Goal: Find specific page/section: Find specific page/section

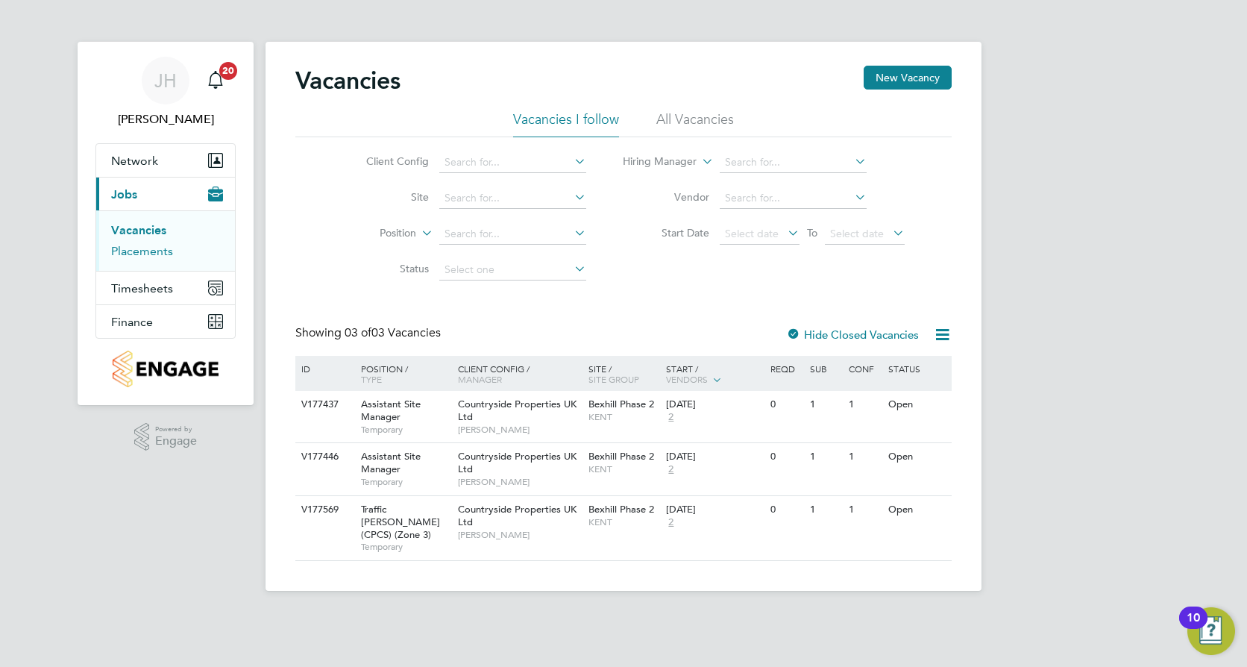
click at [155, 256] on link "Placements" at bounding box center [142, 251] width 62 height 14
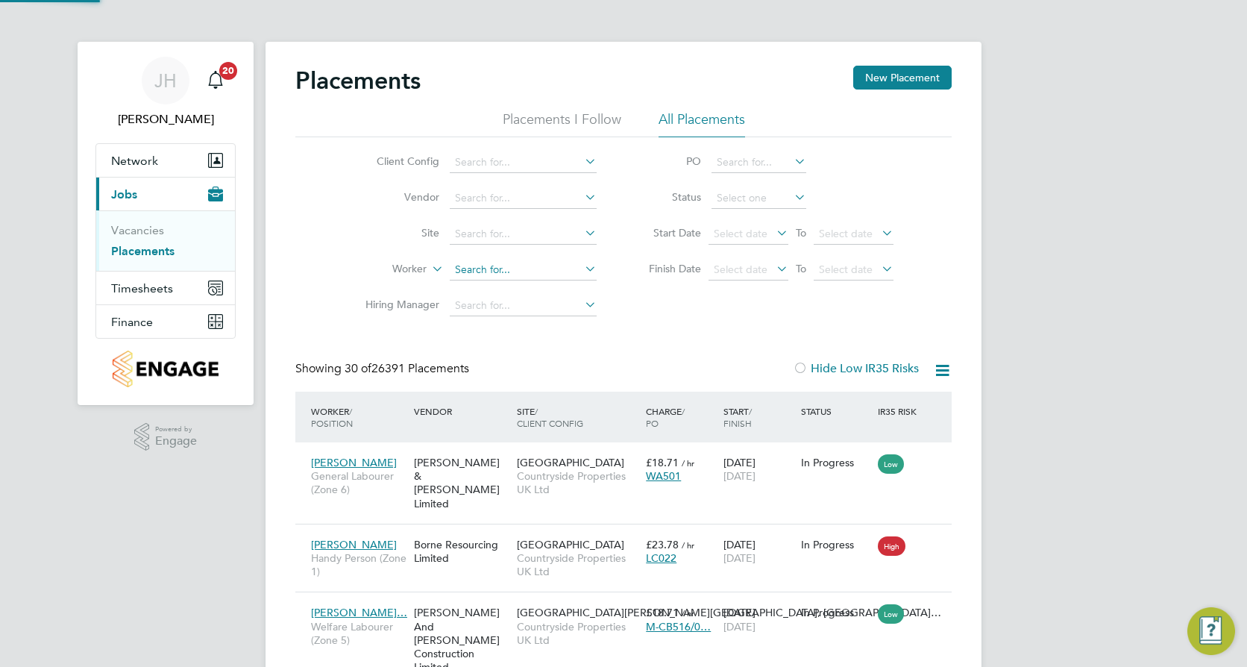
click at [500, 272] on input at bounding box center [523, 269] width 147 height 21
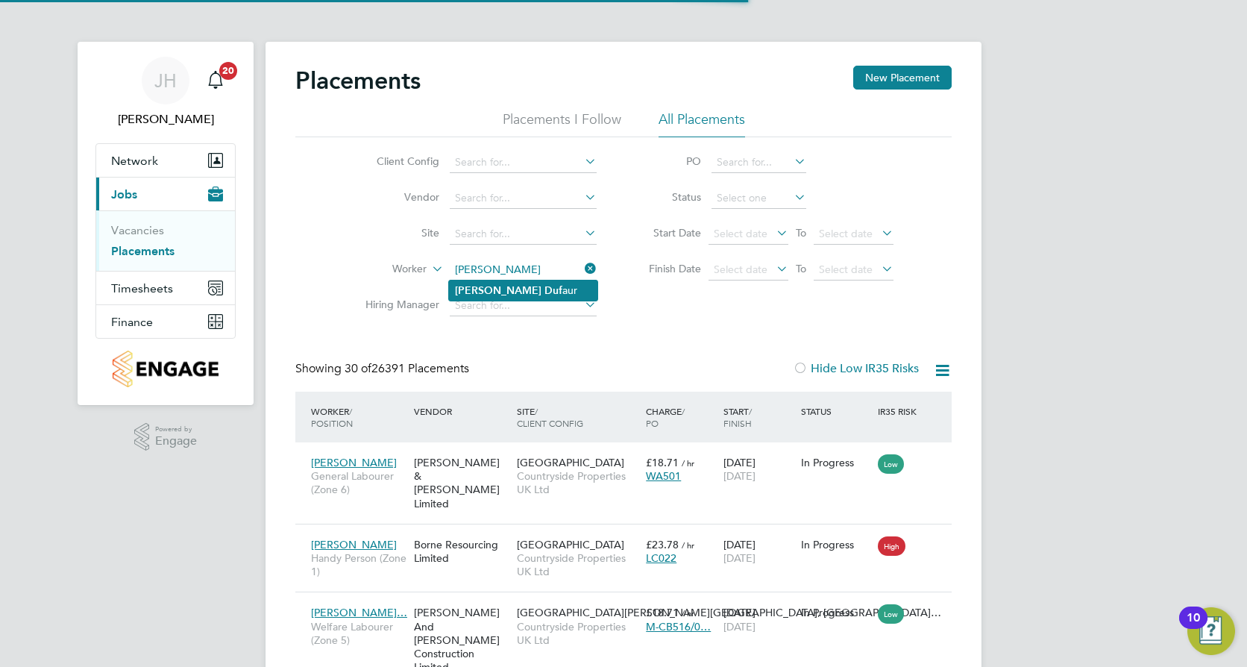
click at [511, 291] on li "[PERSON_NAME] aur" at bounding box center [523, 290] width 148 height 20
type input "[PERSON_NAME]"
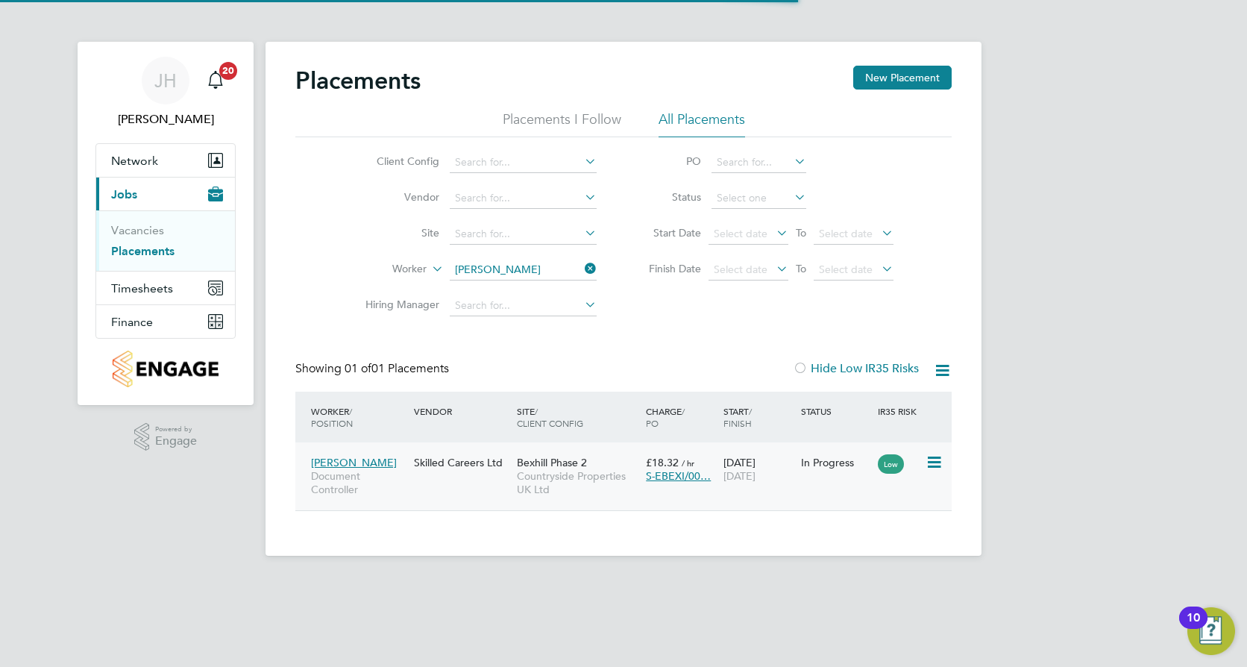
click at [522, 494] on span "Countryside Properties UK Ltd" at bounding box center [578, 482] width 122 height 27
